Goal: Task Accomplishment & Management: Manage account settings

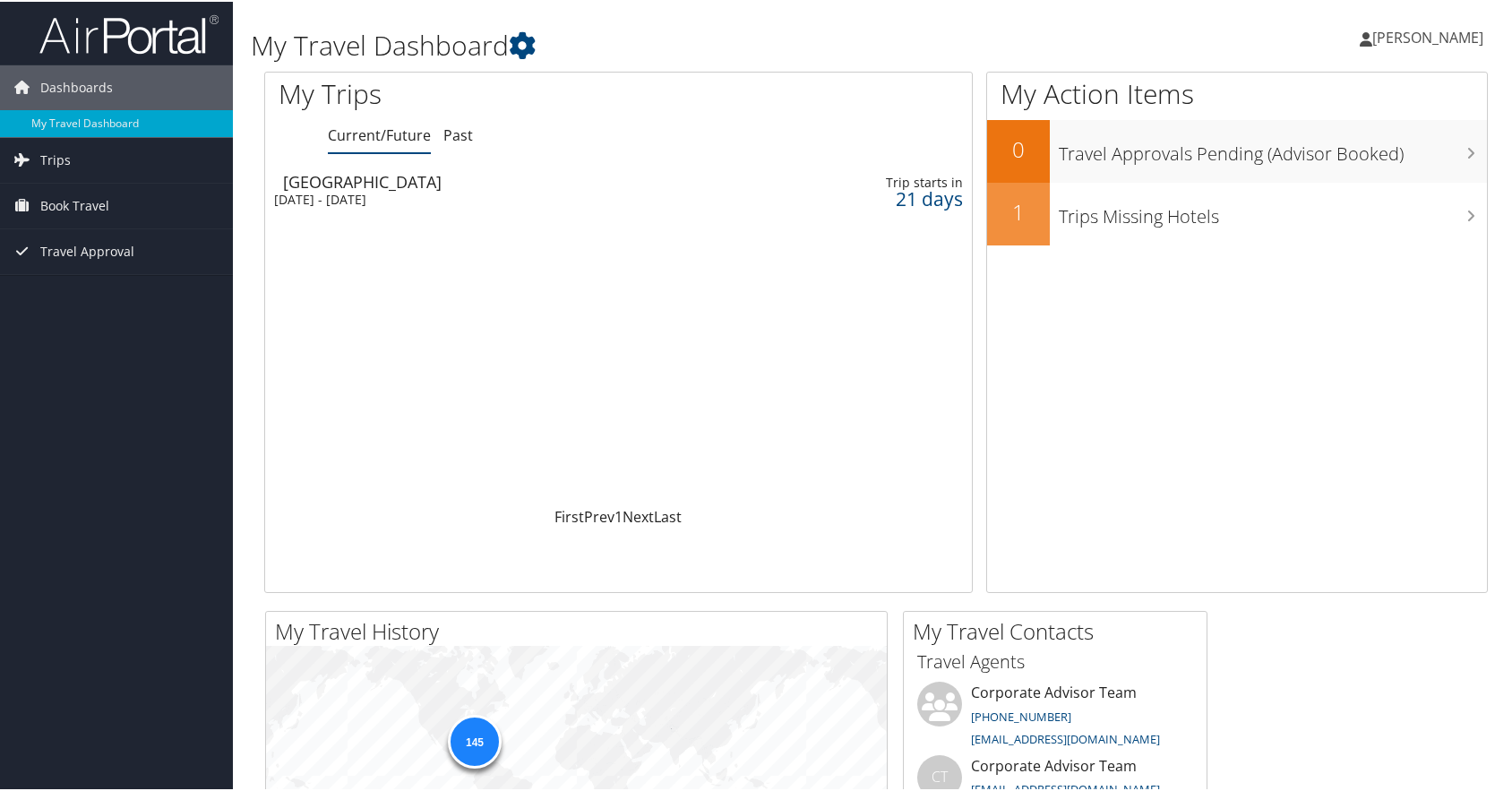
click at [419, 188] on td "[GEOGRAPHIC_DATA] [DATE] - [DATE]" at bounding box center [502, 189] width 474 height 50
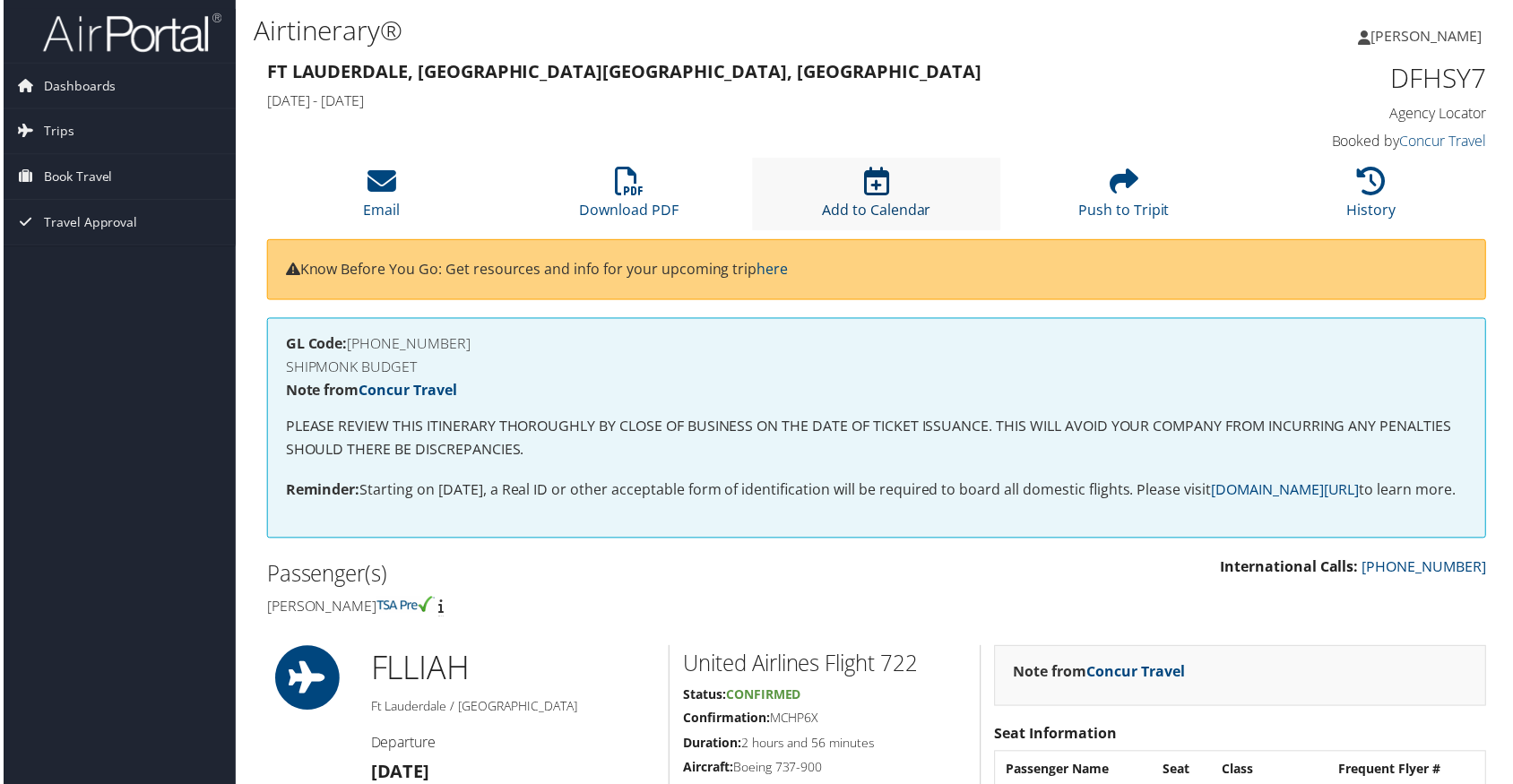
click at [898, 206] on link "Add to Calendar" at bounding box center [877, 198] width 110 height 43
